Goal: Task Accomplishment & Management: Use online tool/utility

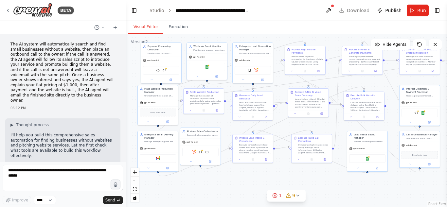
scroll to position [13773, 0]
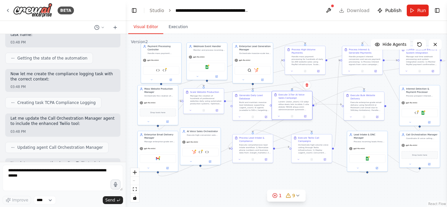
drag, startPoint x: 318, startPoint y: 88, endPoint x: 293, endPoint y: 91, distance: 24.7
click at [293, 91] on div "Execute 3-Tier AI Voice Sales Campaign" at bounding box center [292, 102] width 40 height 22
drag, startPoint x: 283, startPoint y: 101, endPoint x: 302, endPoint y: 96, distance: 20.2
click at [302, 96] on div "Execute 3-Tier AI Voice Sales Campaign" at bounding box center [311, 99] width 32 height 18
click at [347, 189] on div ".deletable-edge-delete-btn { width: 20px; height: 20px; border: 0px solid #ffff…" at bounding box center [286, 120] width 321 height 173
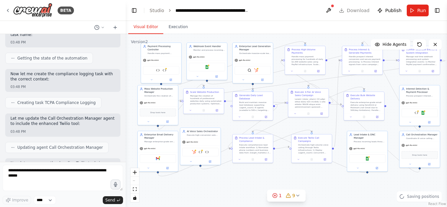
drag, startPoint x: 316, startPoint y: 190, endPoint x: 325, endPoint y: 190, distance: 9.5
click at [325, 190] on div ".deletable-edge-delete-btn { width: 20px; height: 20px; border: 0px solid #ffff…" at bounding box center [286, 120] width 321 height 173
drag, startPoint x: 314, startPoint y: 192, endPoint x: 340, endPoint y: 185, distance: 27.0
click at [340, 185] on div ".deletable-edge-delete-btn { width: 20px; height: 20px; border: 0px solid #ffff…" at bounding box center [286, 120] width 321 height 173
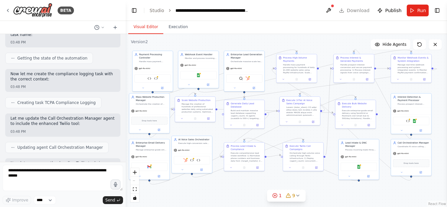
drag, startPoint x: 341, startPoint y: 183, endPoint x: 332, endPoint y: 192, distance: 12.7
click at [332, 192] on div ".deletable-edge-delete-btn { width: 20px; height: 20px; border: 0px solid #ffff…" at bounding box center [286, 120] width 321 height 173
click at [316, 190] on div ".deletable-edge-delete-btn { width: 20px; height: 20px; border: 0px solid #ffff…" at bounding box center [286, 120] width 321 height 173
click at [435, 13] on button "Toggle Right Sidebar" at bounding box center [436, 10] width 9 height 9
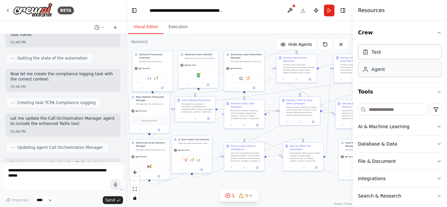
click at [394, 76] on div "Agent" at bounding box center [400, 69] width 84 height 15
drag, startPoint x: 411, startPoint y: 72, endPoint x: 385, endPoint y: 76, distance: 26.2
drag, startPoint x: 385, startPoint y: 76, endPoint x: 391, endPoint y: 30, distance: 46.5
click at [391, 30] on button "Crew" at bounding box center [400, 33] width 84 height 18
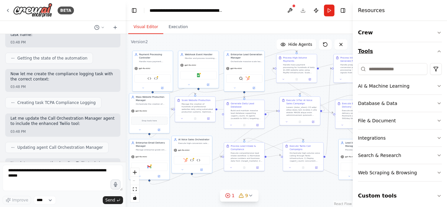
click at [417, 48] on button "Tools" at bounding box center [400, 51] width 84 height 18
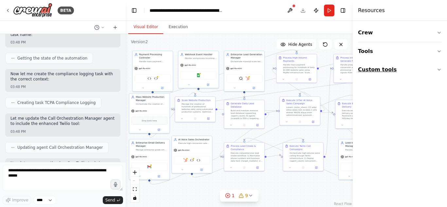
click at [419, 66] on button "Custom tools" at bounding box center [400, 70] width 84 height 18
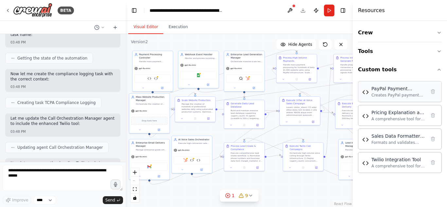
click at [410, 91] on div "PayPal Payment Processing Tool" at bounding box center [398, 88] width 54 height 7
click at [386, 162] on div "Twilio Integration Tool" at bounding box center [398, 159] width 54 height 7
drag, startPoint x: 386, startPoint y: 162, endPoint x: 376, endPoint y: 149, distance: 16.1
click at [372, 164] on div "A comprehensive tool for Twilio integration including call management, SMS oper…" at bounding box center [398, 165] width 54 height 5
click at [423, 69] on button "Custom tools" at bounding box center [400, 70] width 84 height 18
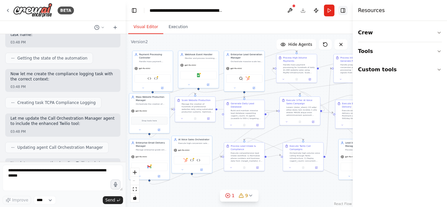
click at [340, 11] on button "Toggle Right Sidebar" at bounding box center [342, 10] width 9 height 9
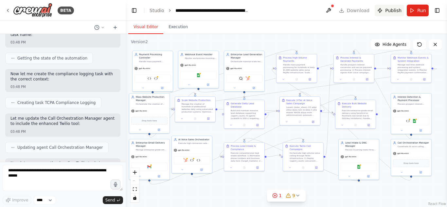
click at [391, 13] on span "Publish" at bounding box center [393, 10] width 16 height 7
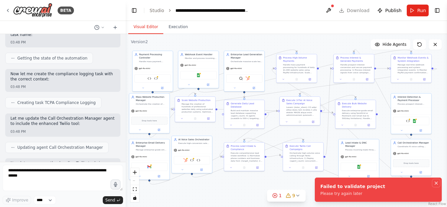
click at [435, 184] on icon "Notifications (F8)" at bounding box center [435, 183] width 5 height 5
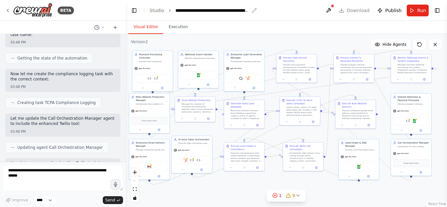
click at [214, 10] on div "**********" at bounding box center [212, 10] width 74 height 7
click at [61, 179] on textarea at bounding box center [63, 178] width 120 height 26
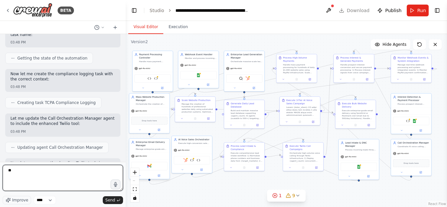
type textarea "*"
click at [105, 172] on textarea "**********" at bounding box center [63, 178] width 120 height 26
